Goal: Check status: Check status

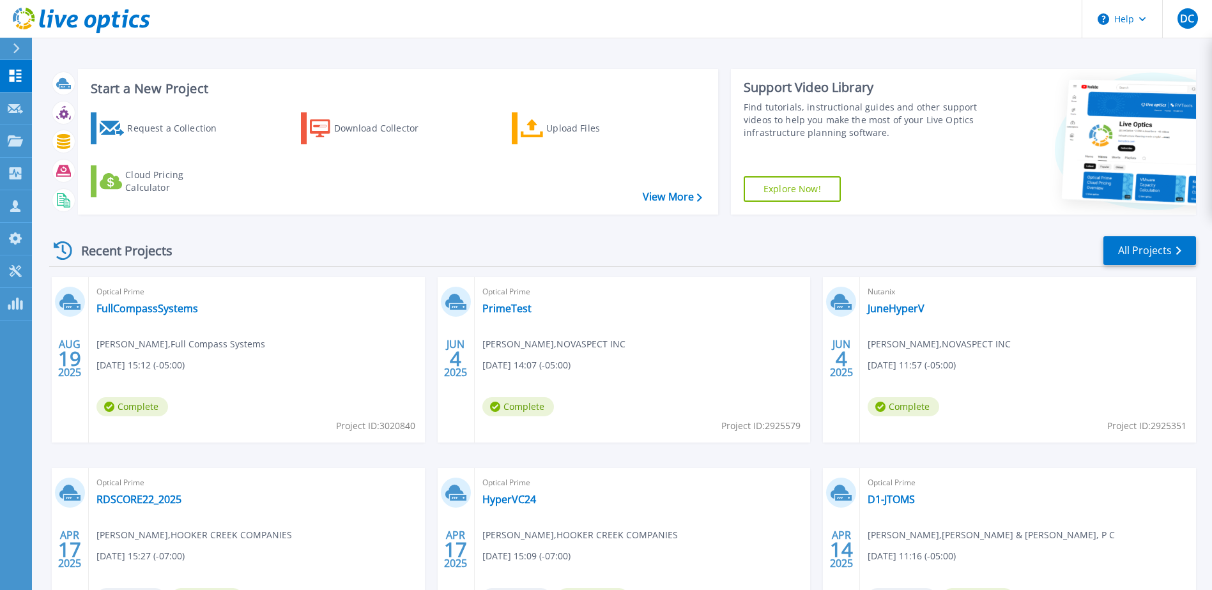
scroll to position [64, 0]
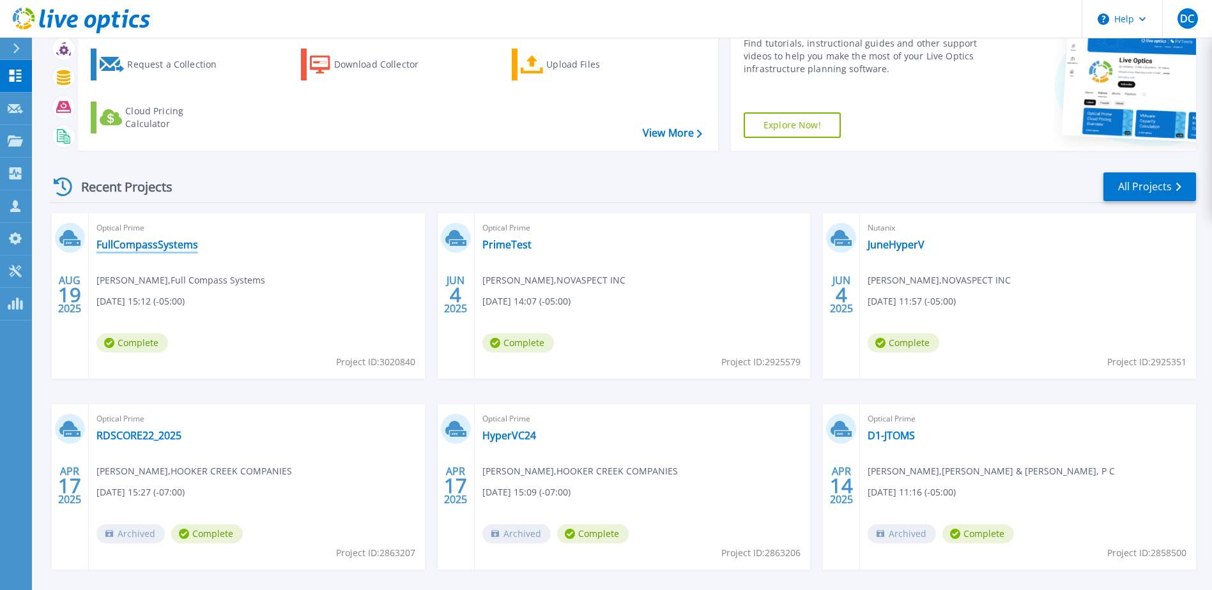
click at [179, 245] on link "FullCompassSystems" at bounding box center [147, 244] width 102 height 13
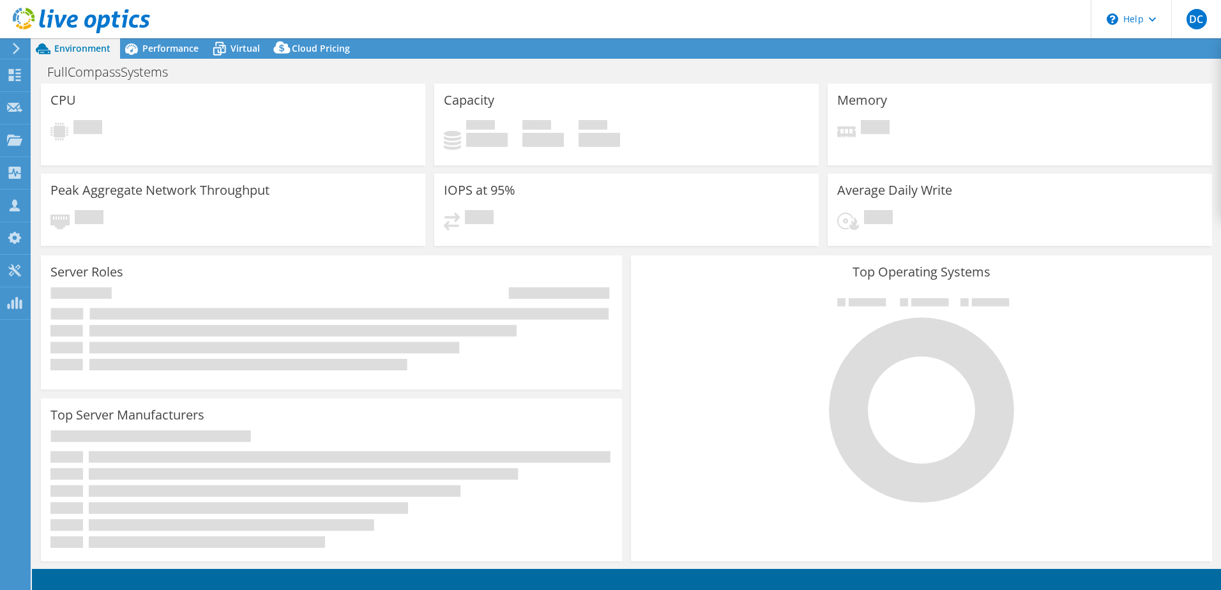
select select "USD"
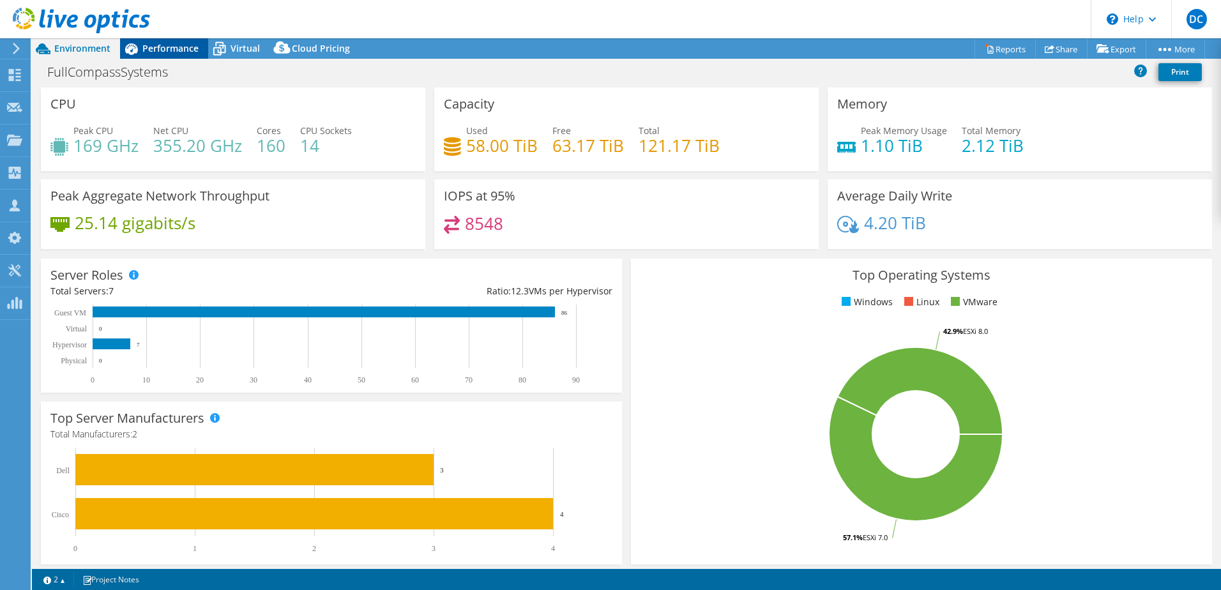
click at [169, 39] on div "Performance" at bounding box center [164, 48] width 88 height 20
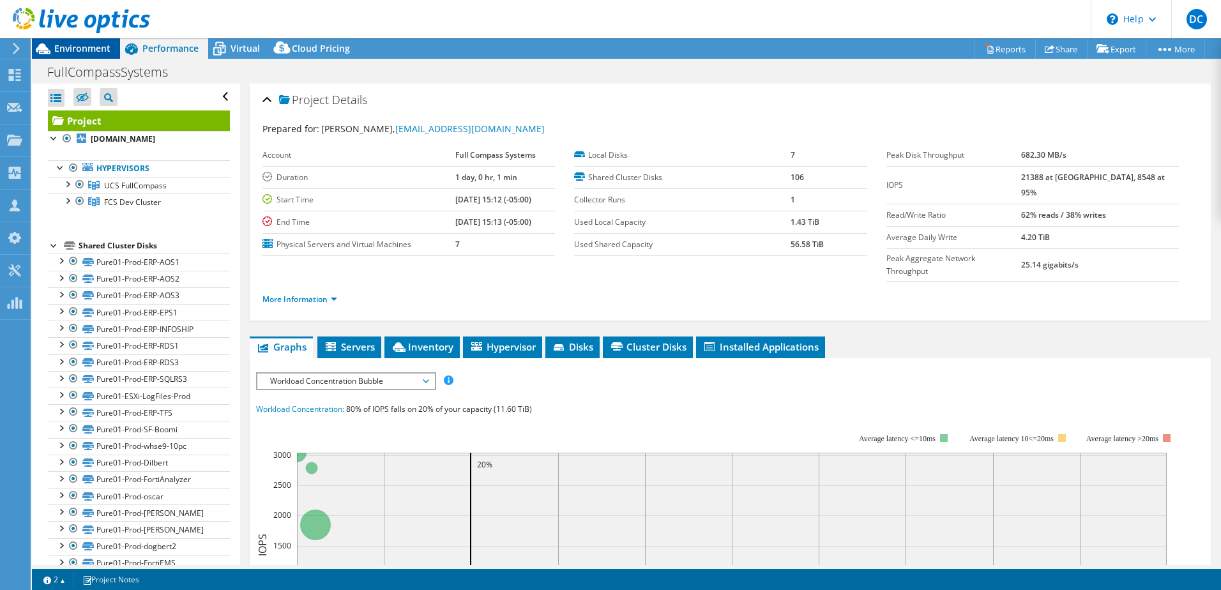
click at [103, 48] on span "Environment" at bounding box center [82, 48] width 56 height 12
